Goal: Information Seeking & Learning: Find specific page/section

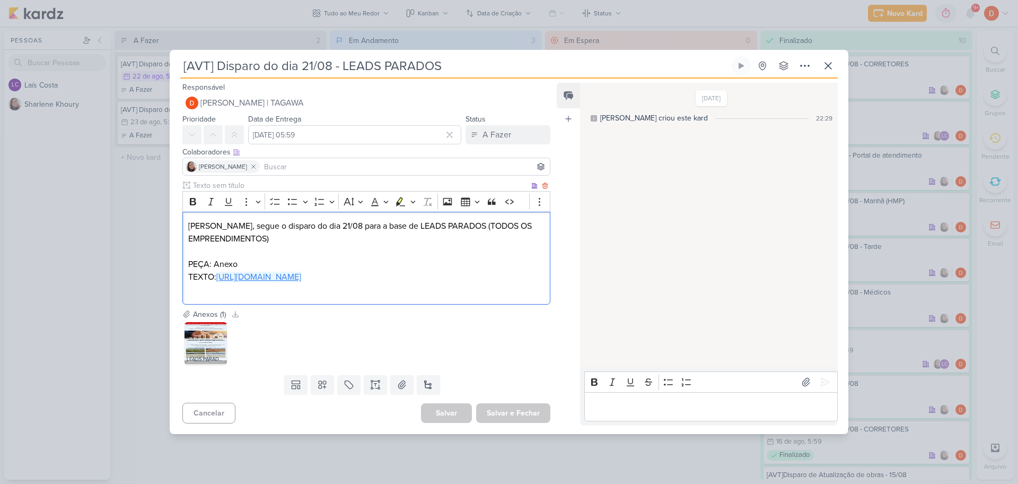
drag, startPoint x: 245, startPoint y: 289, endPoint x: 190, endPoint y: 275, distance: 55.7
click at [190, 275] on p "TEXTO: [URL][DOMAIN_NAME]" at bounding box center [366, 277] width 356 height 13
click at [160, 207] on div "[AVT] Disparo do dia 21/08 - LEADS PARADOS" at bounding box center [509, 242] width 1018 height 484
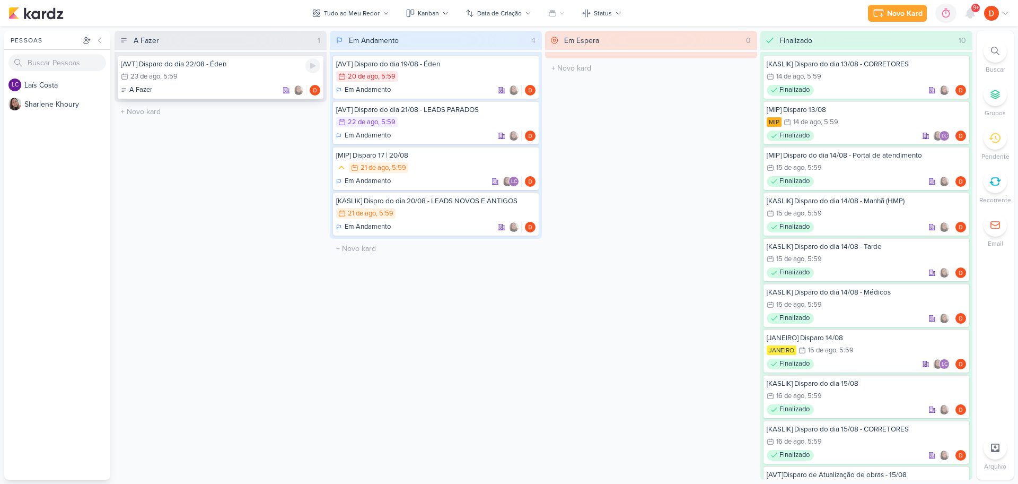
click at [224, 84] on div "[AVT] Disparo do dia 22/08 - Éden 23/8 [DATE] 5:59 A Fazer" at bounding box center [221, 76] width 206 height 43
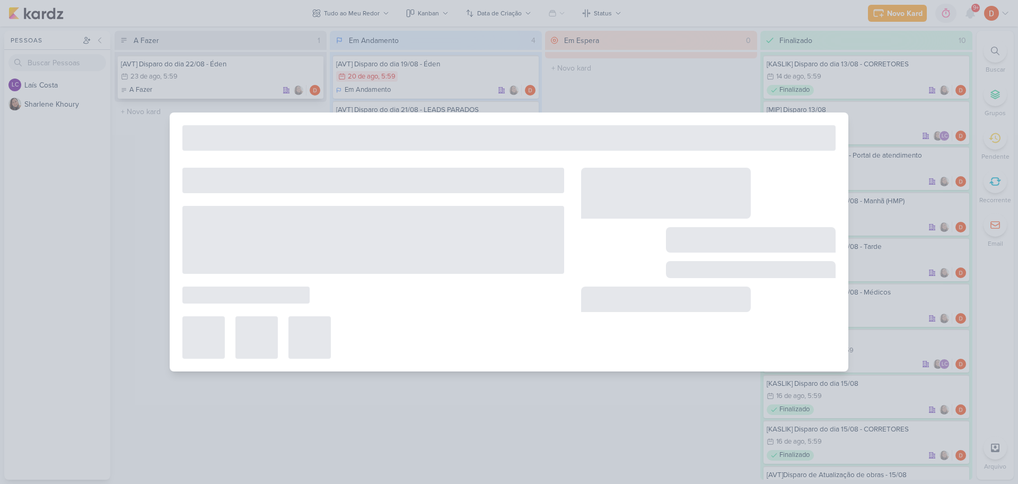
click at [224, 84] on div at bounding box center [509, 242] width 1018 height 484
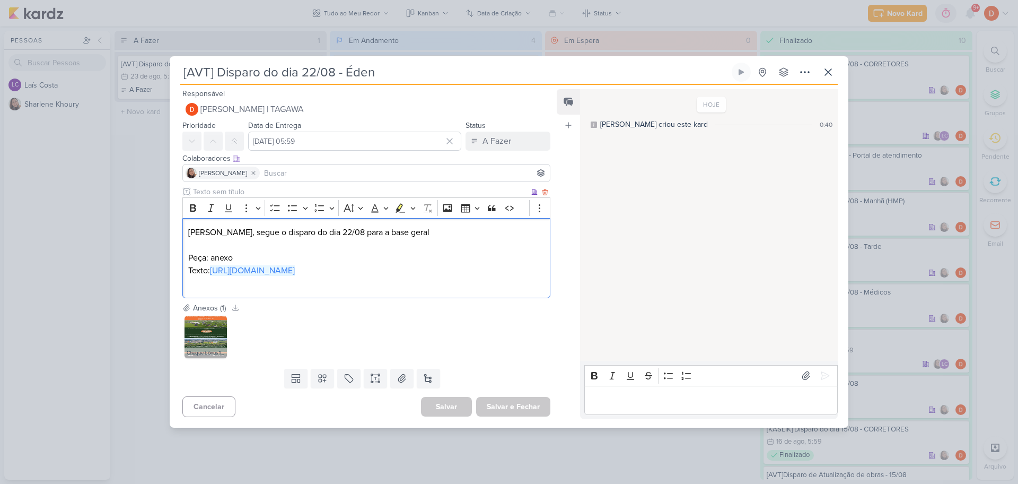
drag, startPoint x: 246, startPoint y: 284, endPoint x: 185, endPoint y: 274, distance: 61.7
click at [185, 274] on div "[PERSON_NAME], segue o disparo do dia 22/08 para a base geral Peça: anexo Texto…" at bounding box center [366, 258] width 368 height 80
copy link "[URL][DOMAIN_NAME]"
click at [208, 327] on icon at bounding box center [207, 322] width 7 height 7
drag, startPoint x: 145, startPoint y: 145, endPoint x: 208, endPoint y: 100, distance: 77.9
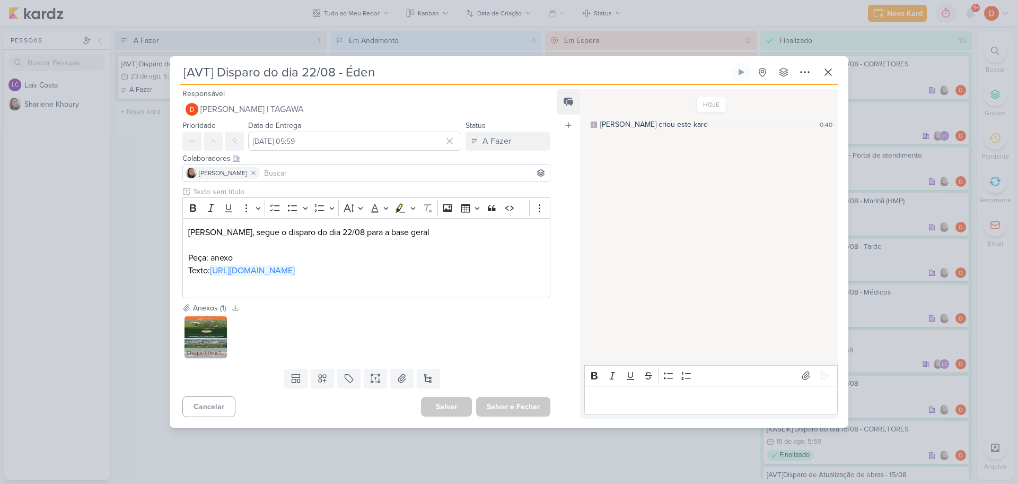
click at [145, 145] on div "[AVT] Disparo do dia 22/08 - Éden Criado por [PERSON_NAME]" at bounding box center [509, 242] width 1018 height 484
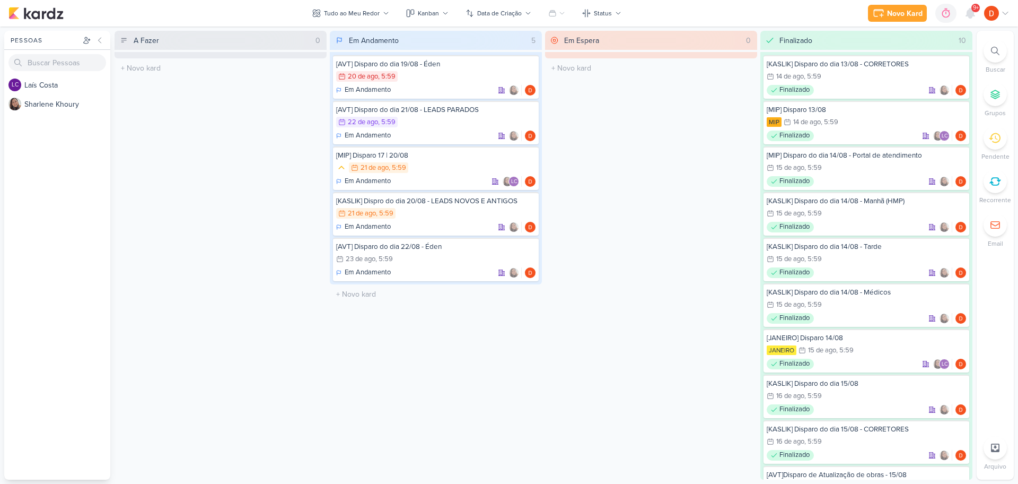
click at [298, 147] on div "A Fazer 0 O título do kard deve ter menos que 100 caracteres" at bounding box center [221, 255] width 212 height 449
